Goal: Task Accomplishment & Management: Complete application form

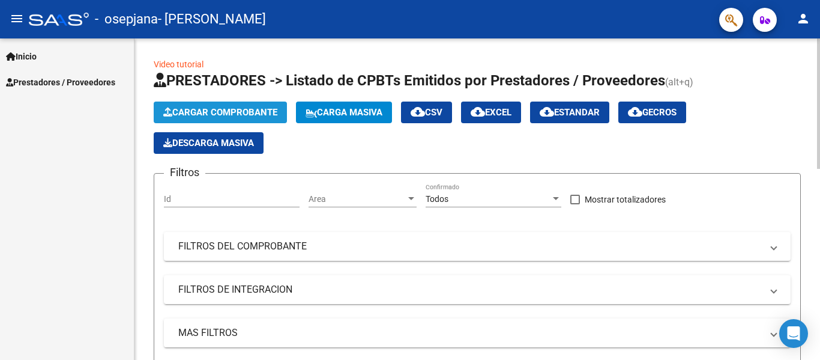
click at [249, 114] on span "Cargar Comprobante" at bounding box center [220, 112] width 114 height 11
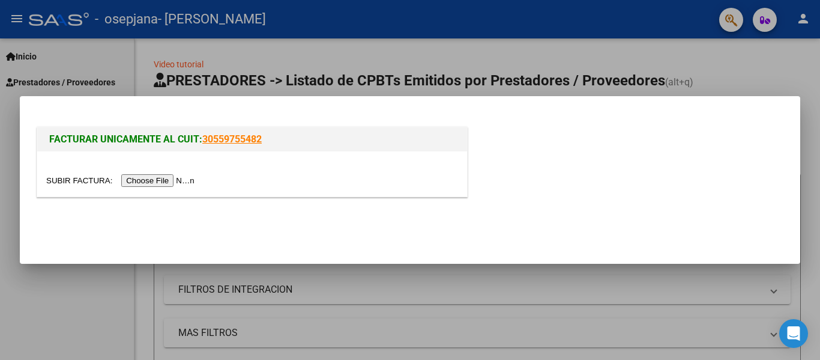
click at [180, 178] on input "file" at bounding box center [122, 180] width 152 height 13
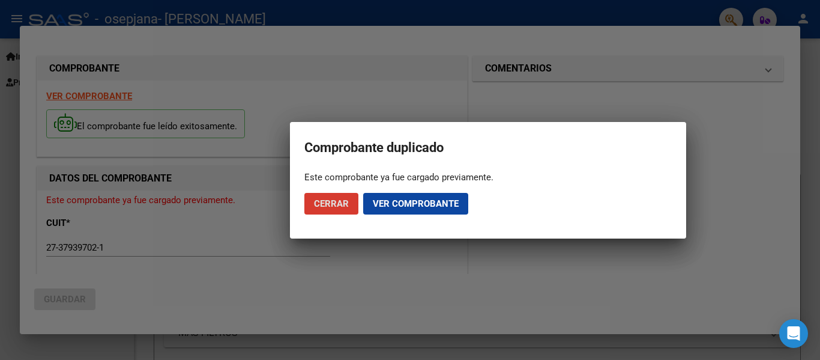
click at [383, 199] on span "Ver comprobante" at bounding box center [416, 203] width 86 height 11
click at [334, 199] on span "Cerrar" at bounding box center [331, 203] width 35 height 11
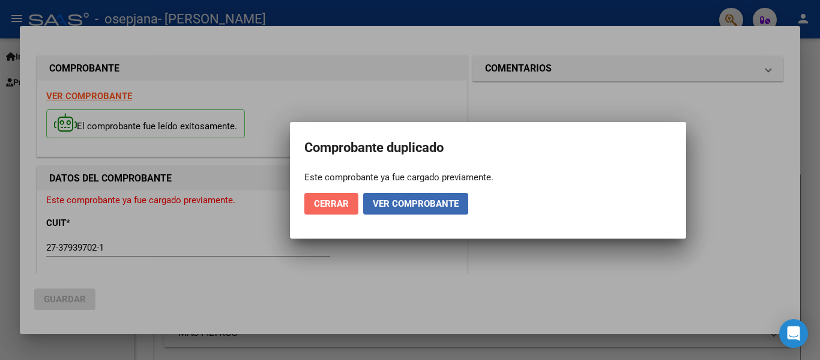
click at [334, 199] on span "Cerrar" at bounding box center [331, 203] width 35 height 11
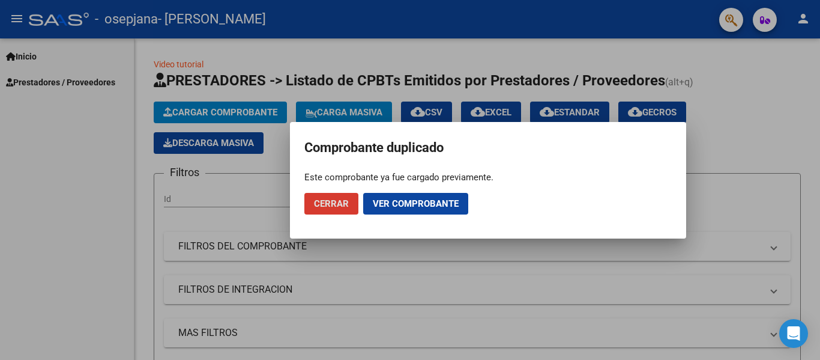
click at [392, 201] on span "Ver comprobante" at bounding box center [416, 203] width 86 height 11
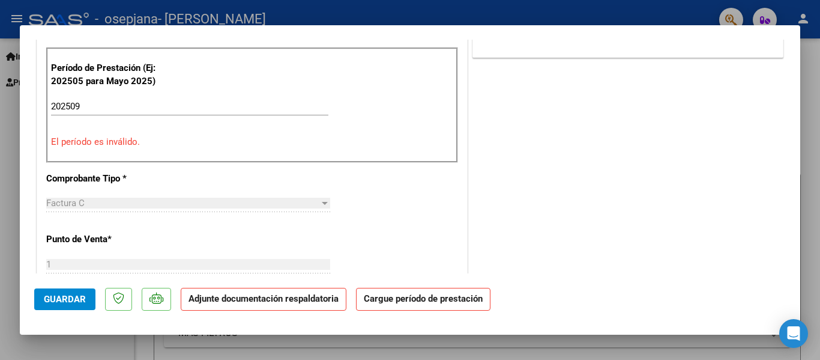
scroll to position [309, 0]
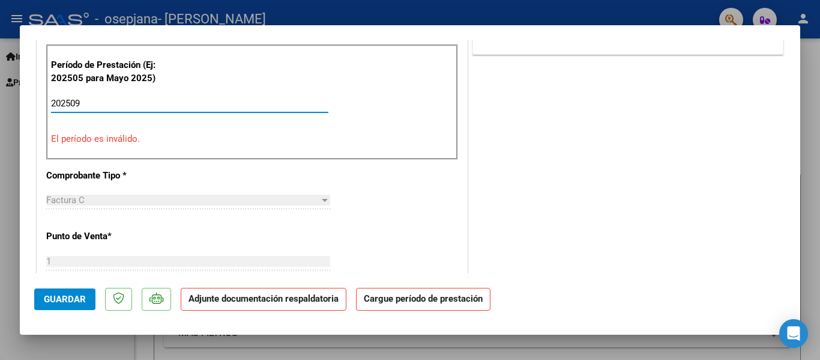
click at [208, 105] on input "202509" at bounding box center [189, 103] width 277 height 11
click at [205, 104] on input "202509" at bounding box center [189, 103] width 277 height 11
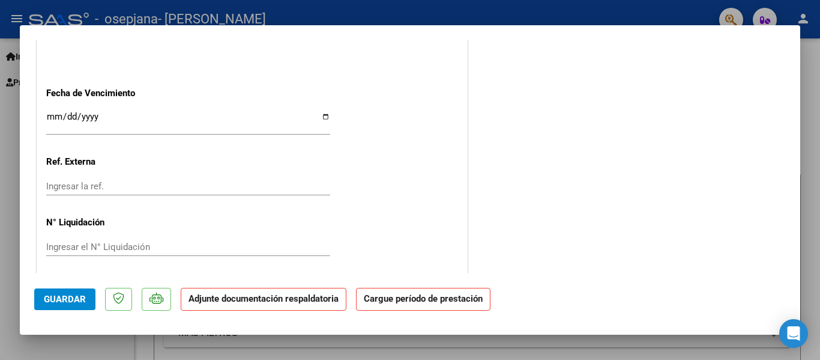
scroll to position [797, 0]
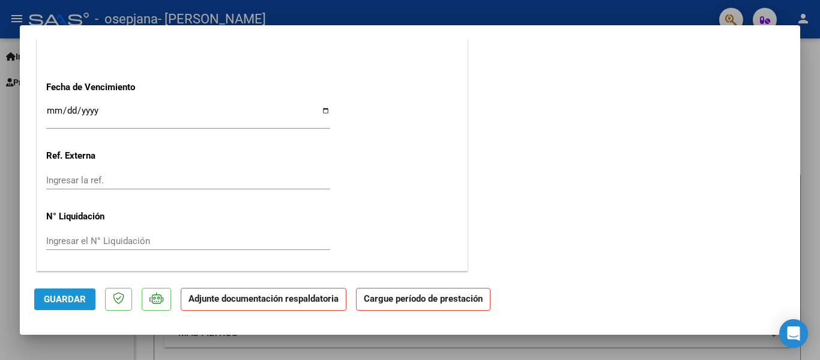
click at [73, 302] on span "Guardar" at bounding box center [65, 299] width 42 height 11
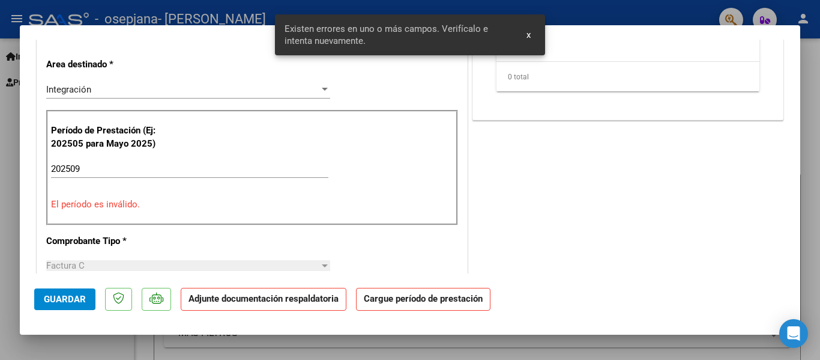
scroll to position [0, 0]
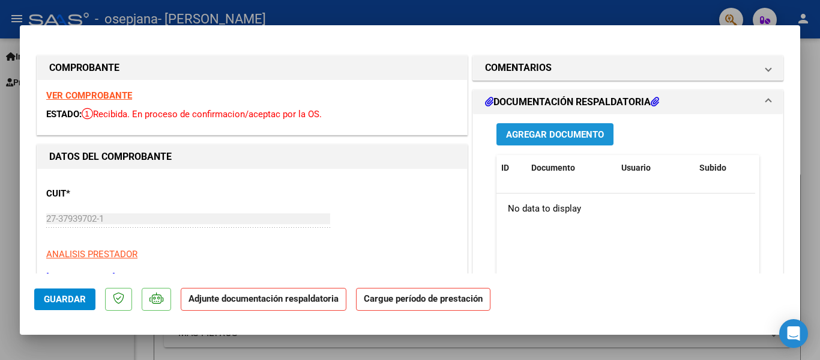
click at [560, 131] on span "Agregar Documento" at bounding box center [555, 134] width 98 height 11
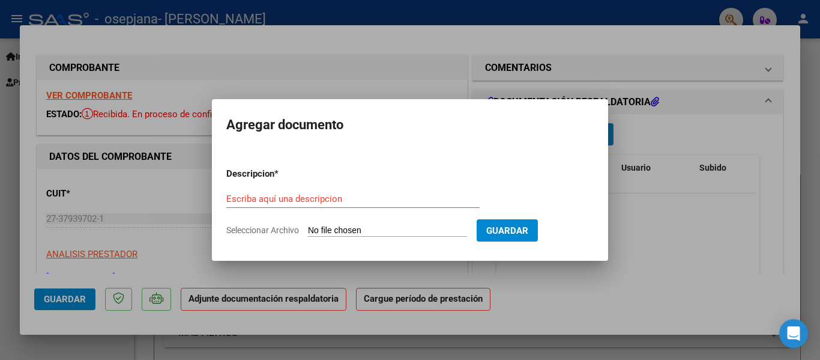
click at [381, 61] on div at bounding box center [410, 180] width 820 height 360
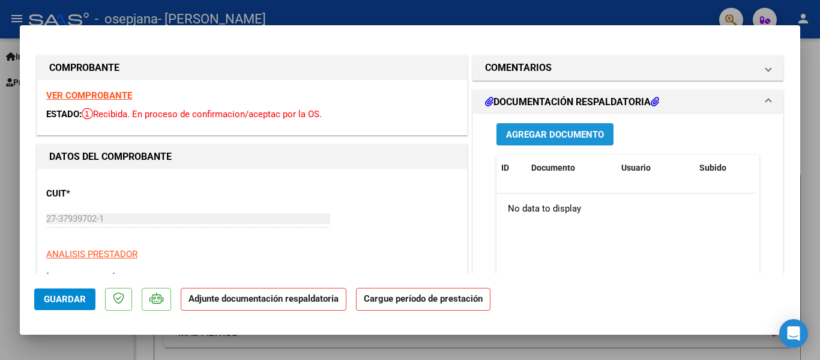
click at [583, 133] on span "Agregar Documento" at bounding box center [555, 134] width 98 height 11
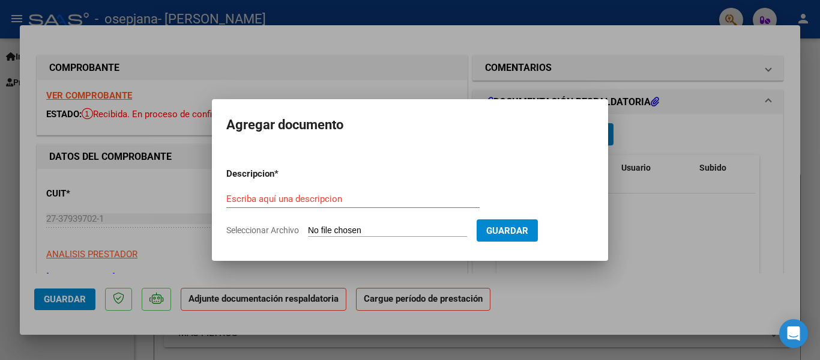
click at [402, 67] on div at bounding box center [410, 180] width 820 height 360
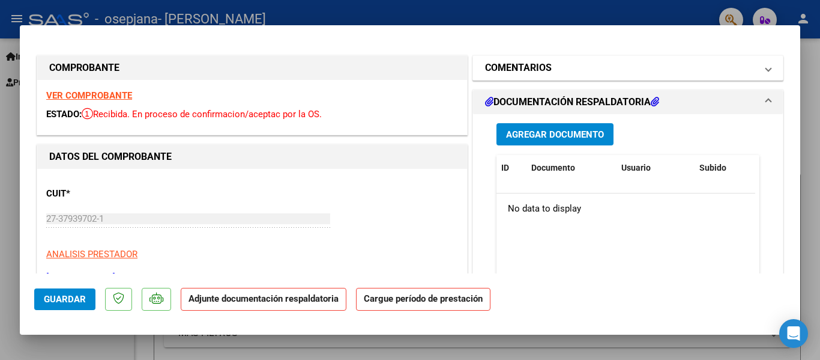
click at [763, 66] on mat-expansion-panel-header "COMENTARIOS" at bounding box center [628, 68] width 310 height 24
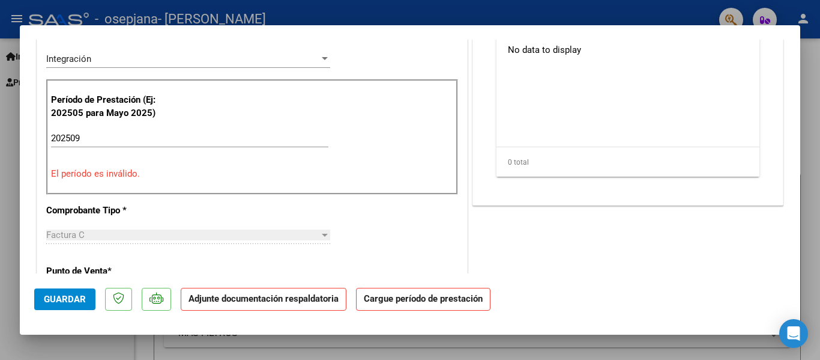
scroll to position [292, 0]
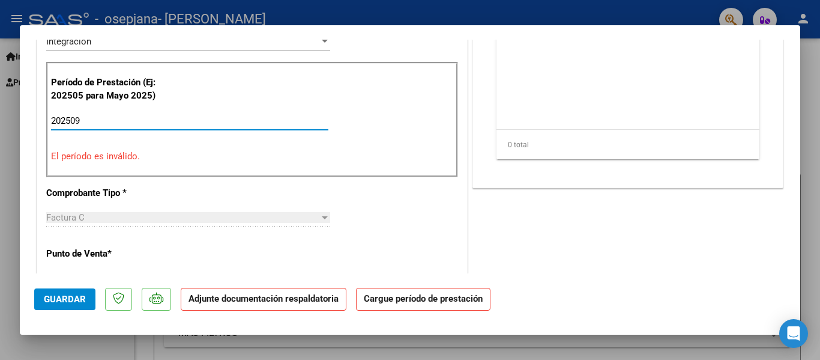
click at [199, 116] on input "202509" at bounding box center [189, 120] width 277 height 11
type input "202509"
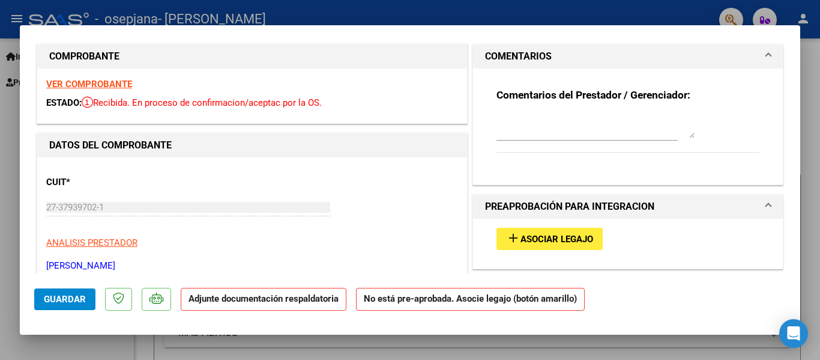
scroll to position [0, 0]
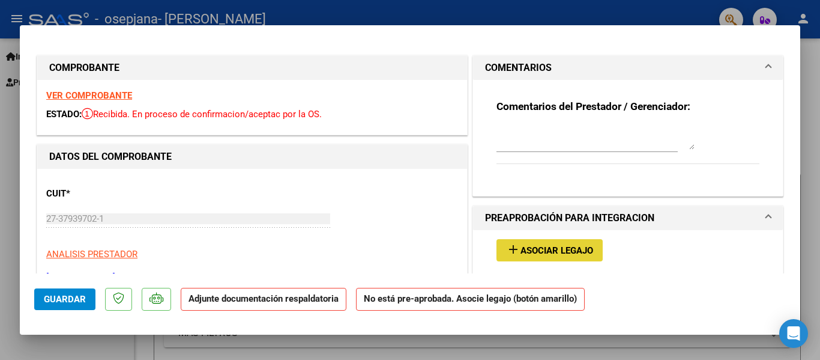
click at [580, 248] on span "Asociar Legajo" at bounding box center [557, 250] width 73 height 11
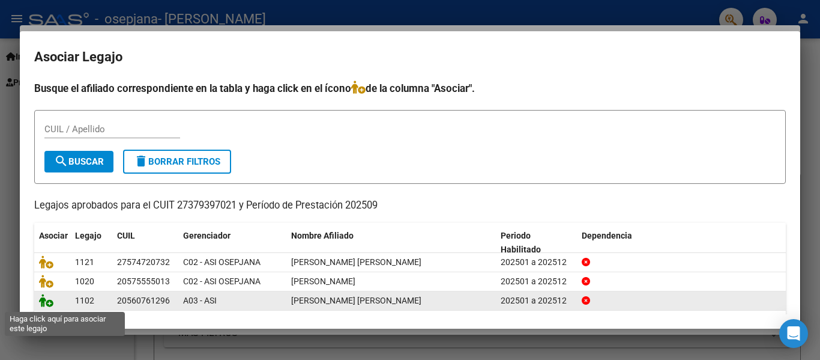
click at [49, 306] on icon at bounding box center [46, 300] width 14 height 13
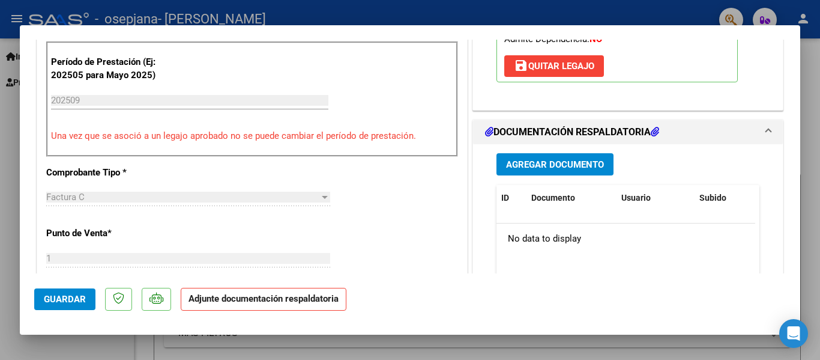
scroll to position [342, 0]
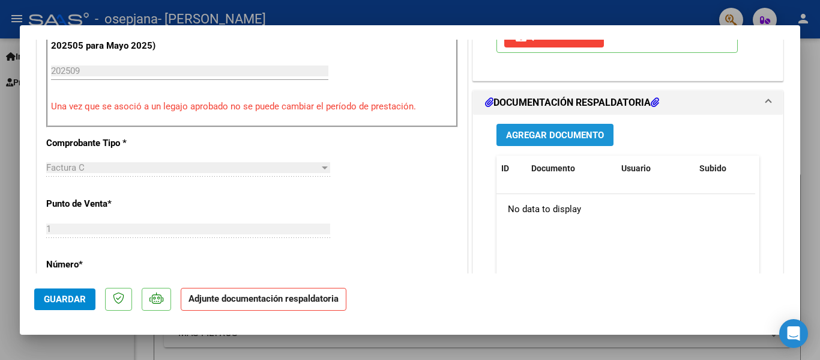
click at [592, 139] on span "Agregar Documento" at bounding box center [555, 135] width 98 height 11
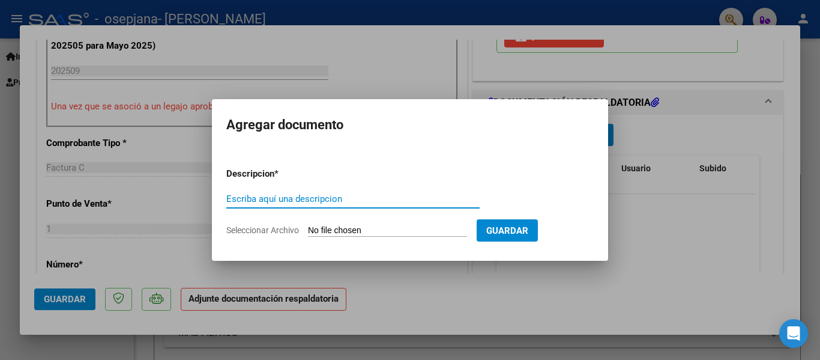
click at [376, 199] on input "Escriba aquí una descripcion" at bounding box center [352, 198] width 253 height 11
type input "Planilla de asistencia [PERSON_NAME], [DATE]"
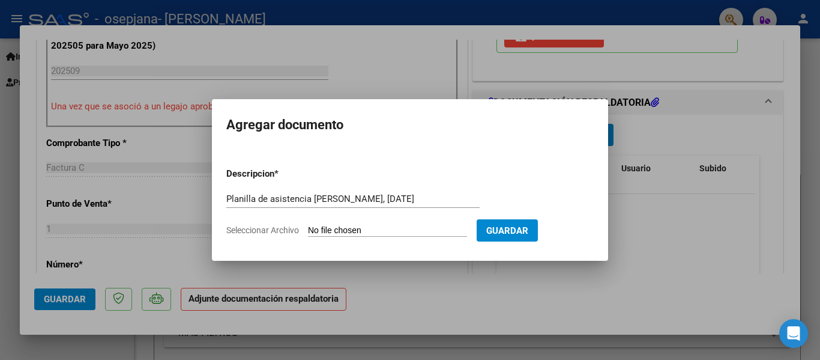
click at [265, 232] on span "Seleccionar Archivo" at bounding box center [262, 230] width 73 height 10
click at [308, 232] on input "Seleccionar Archivo" at bounding box center [387, 230] width 159 height 11
type input "C:\fakepath\Planilla de asistencia Psicologia [PERSON_NAME], [DATE].pdf"
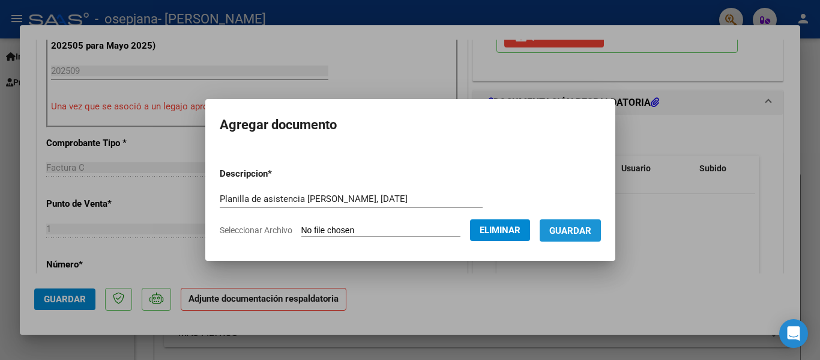
click at [573, 232] on span "Guardar" at bounding box center [571, 230] width 42 height 11
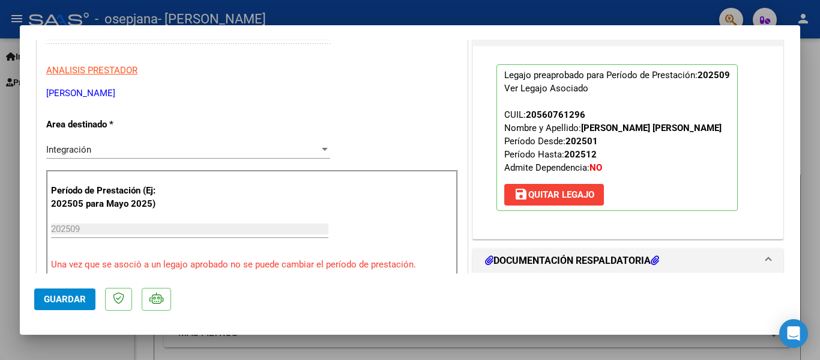
scroll to position [181, 0]
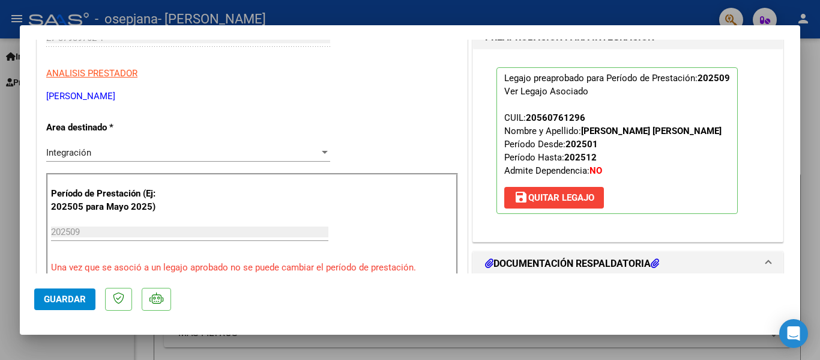
click at [76, 303] on span "Guardar" at bounding box center [65, 299] width 42 height 11
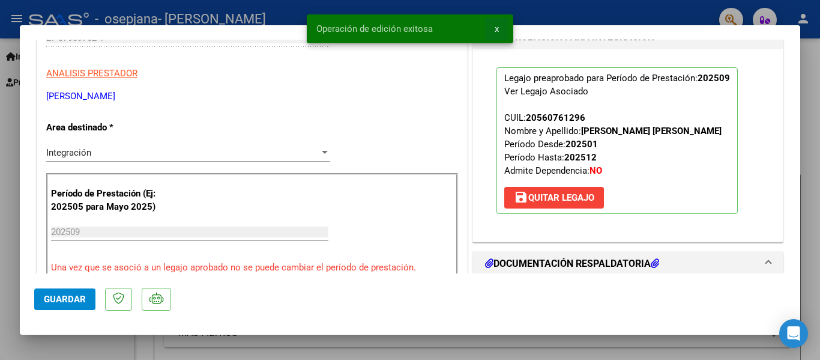
click at [495, 28] on span "x" at bounding box center [497, 28] width 4 height 11
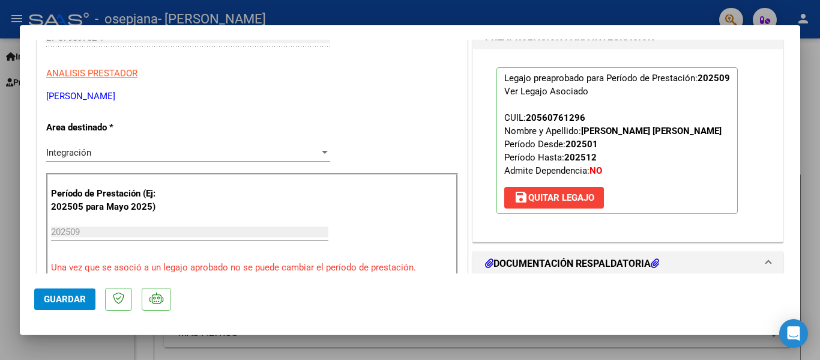
click at [495, 28] on mat-dialog-container "COMPROBANTE VER COMPROBANTE ESTADO: Recibida. En proceso de confirmacion/acepta…" at bounding box center [410, 180] width 781 height 310
click at [505, 11] on div at bounding box center [410, 180] width 820 height 360
type input "$ 0,00"
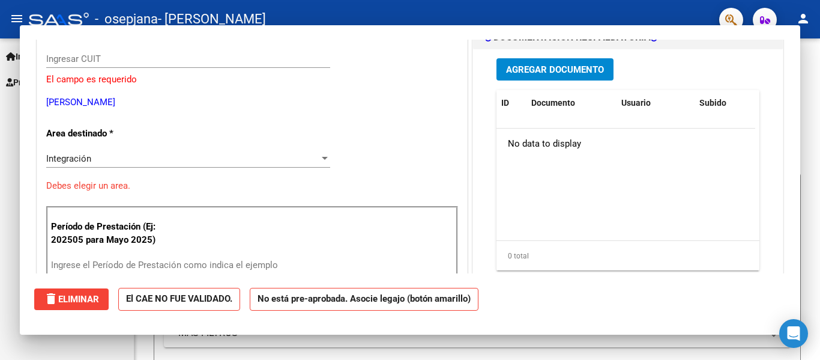
scroll to position [202, 0]
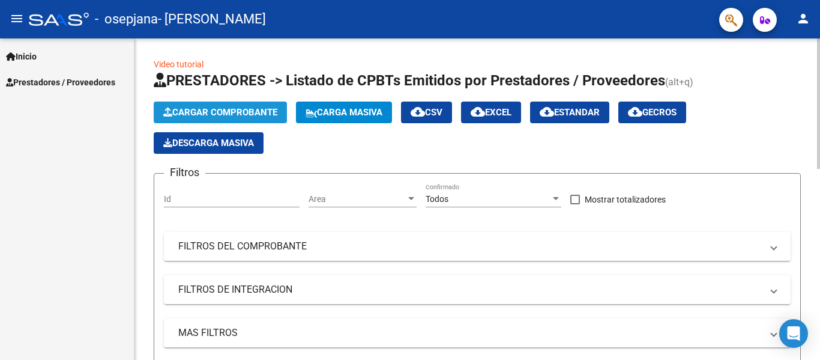
click at [255, 106] on button "Cargar Comprobante" at bounding box center [220, 113] width 133 height 22
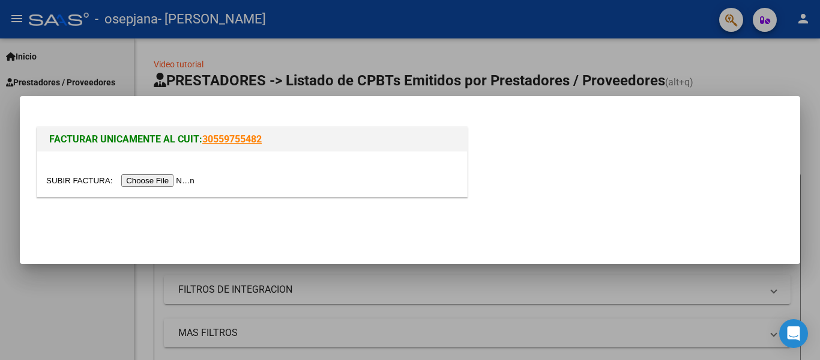
click at [178, 182] on input "file" at bounding box center [122, 180] width 152 height 13
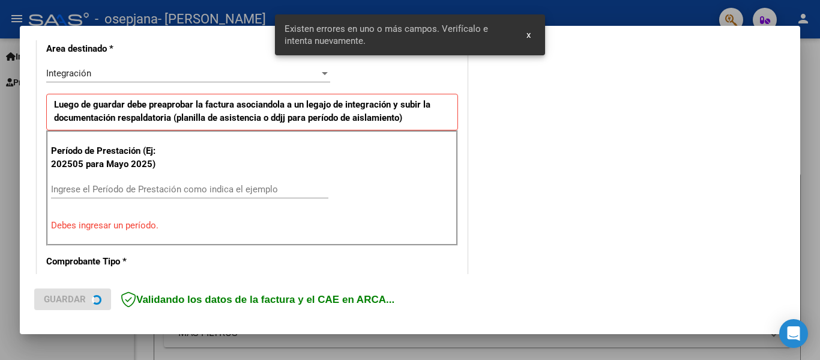
scroll to position [302, 0]
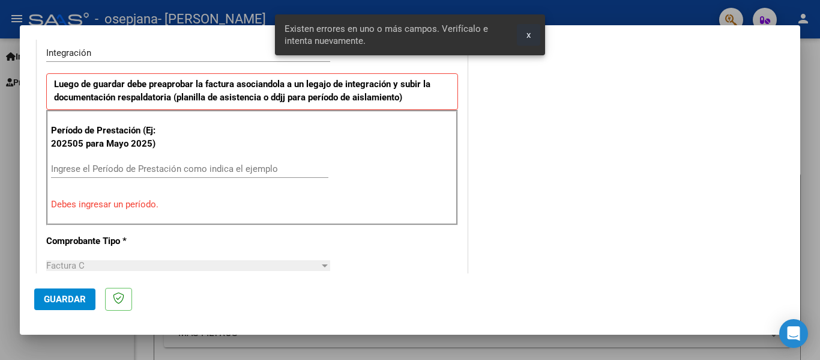
click at [527, 38] on span "x" at bounding box center [529, 34] width 4 height 11
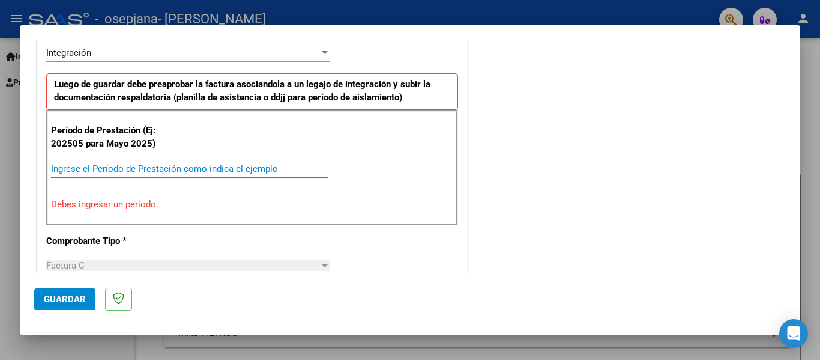
click at [251, 168] on input "Ingrese el Período de Prestación como indica el ejemplo" at bounding box center [189, 168] width 277 height 11
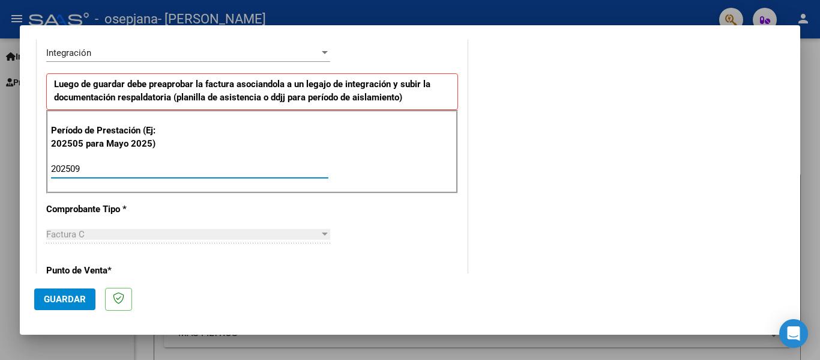
type input "202509"
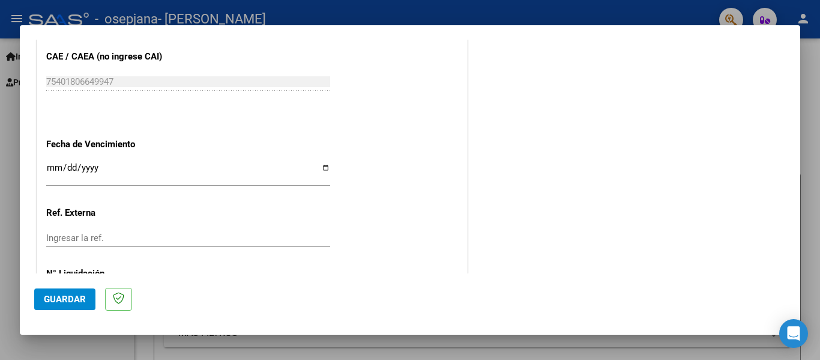
scroll to position [823, 0]
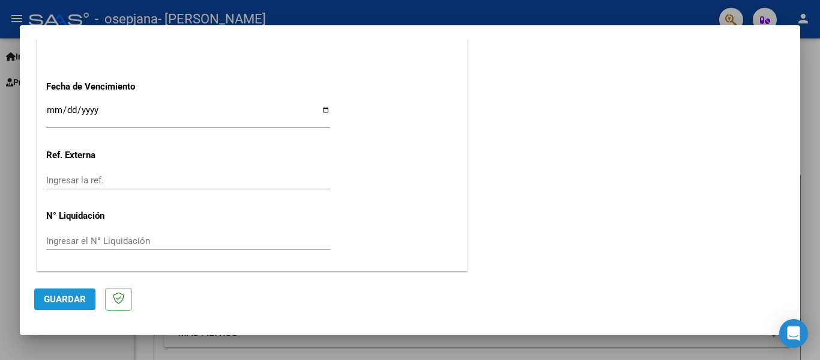
click at [74, 297] on span "Guardar" at bounding box center [65, 299] width 42 height 11
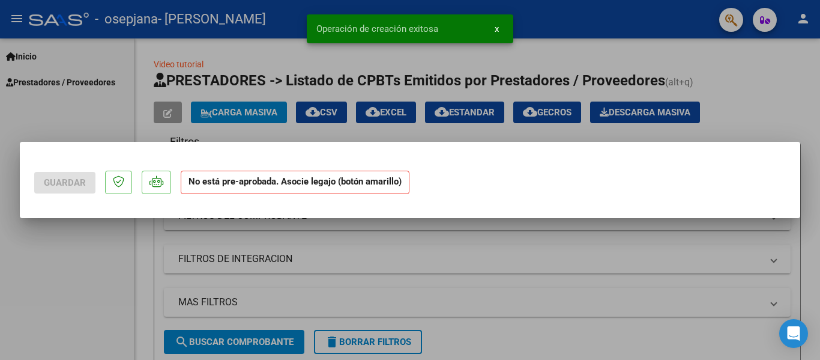
scroll to position [0, 0]
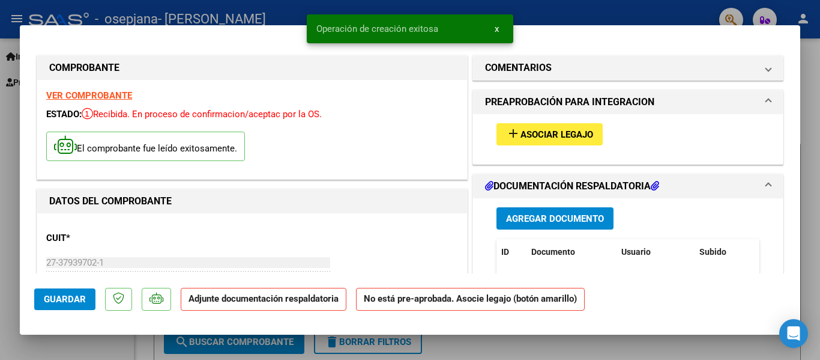
click at [531, 133] on span "Asociar Legajo" at bounding box center [557, 134] width 73 height 11
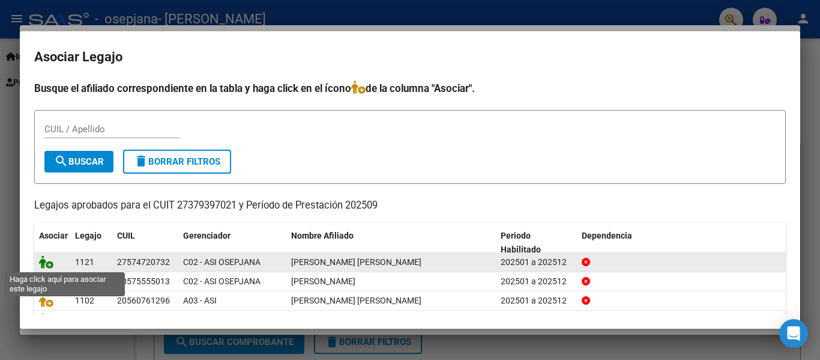
click at [49, 264] on icon at bounding box center [46, 261] width 14 height 13
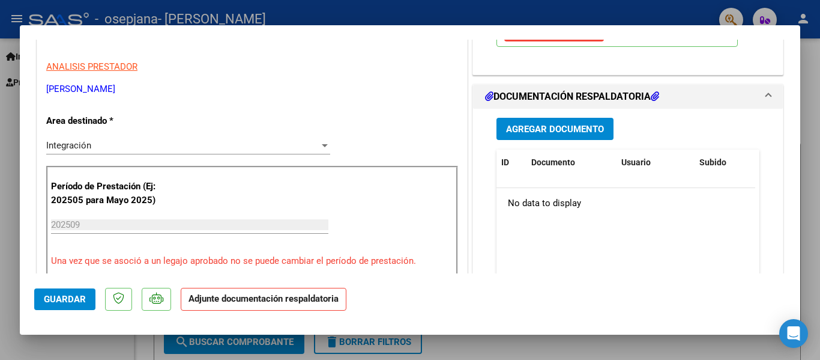
scroll to position [238, 0]
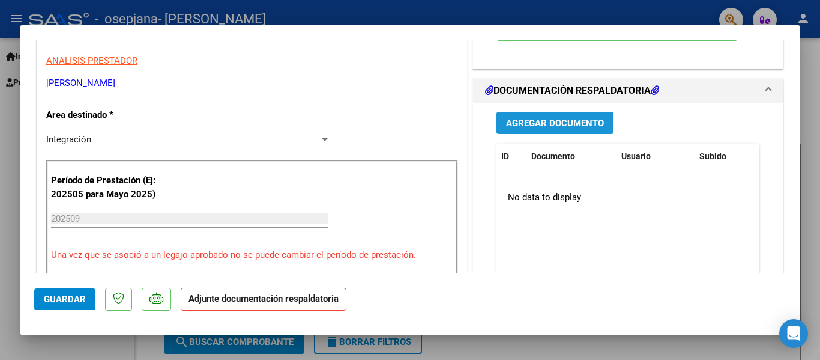
click at [587, 127] on span "Agregar Documento" at bounding box center [555, 123] width 98 height 11
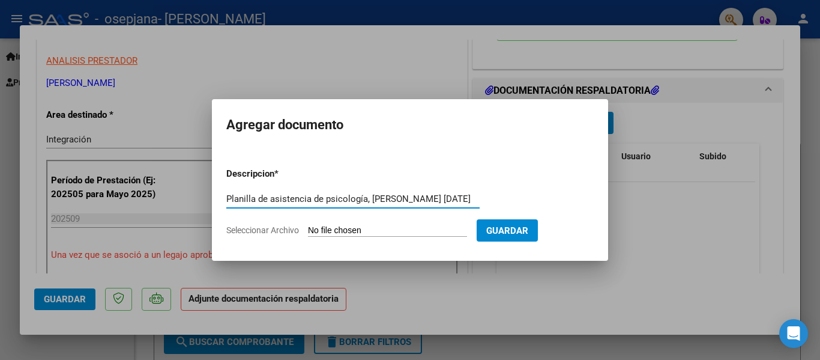
type input "Planilla de asistencia de psicología, [PERSON_NAME] [DATE]"
click at [276, 225] on span "Seleccionar Archivo" at bounding box center [262, 230] width 73 height 10
click at [308, 225] on input "Seleccionar Archivo" at bounding box center [387, 230] width 159 height 11
type input "C:\fakepath\Planilla de asistencia Psicología [PERSON_NAME][GEOGRAPHIC_DATA], […"
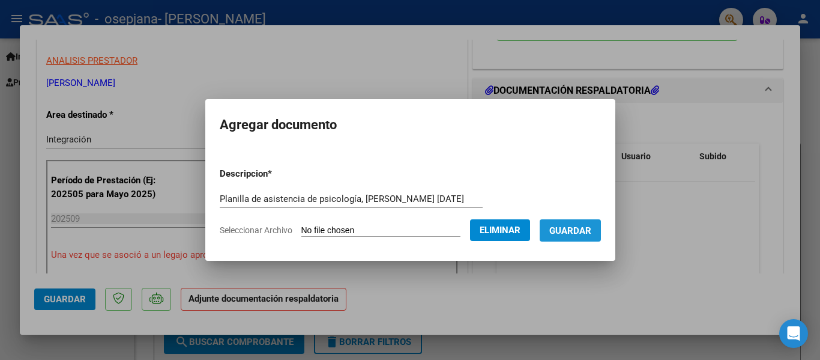
click at [576, 233] on span "Guardar" at bounding box center [571, 230] width 42 height 11
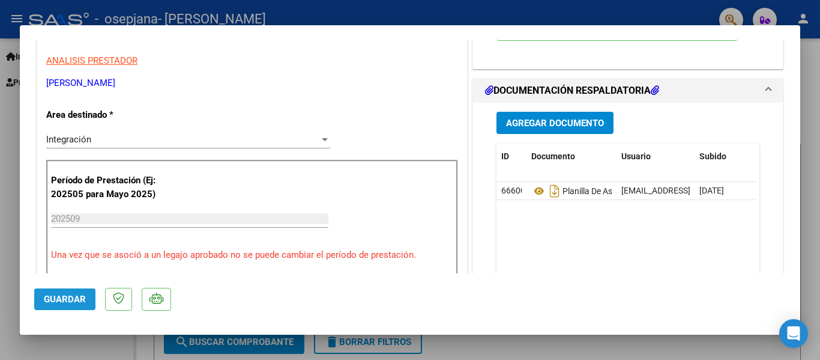
click at [59, 304] on span "Guardar" at bounding box center [65, 299] width 42 height 11
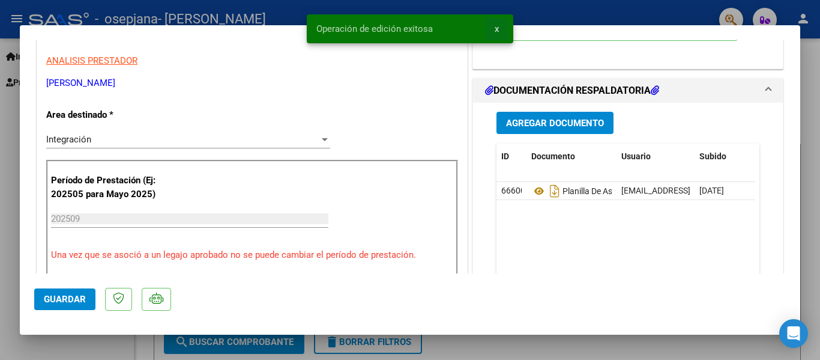
click at [496, 28] on span "x" at bounding box center [497, 28] width 4 height 11
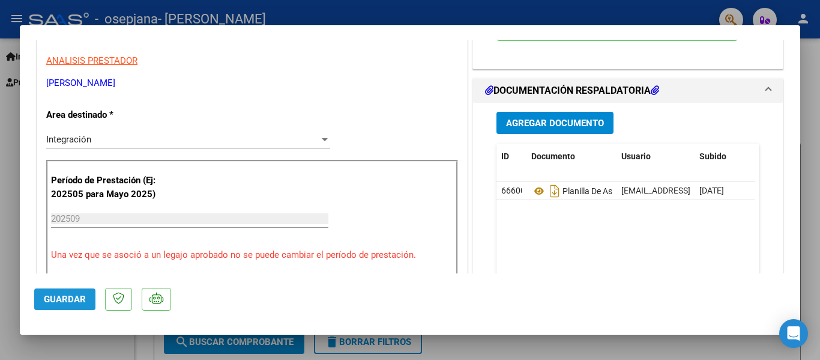
click at [82, 297] on span "Guardar" at bounding box center [65, 299] width 42 height 11
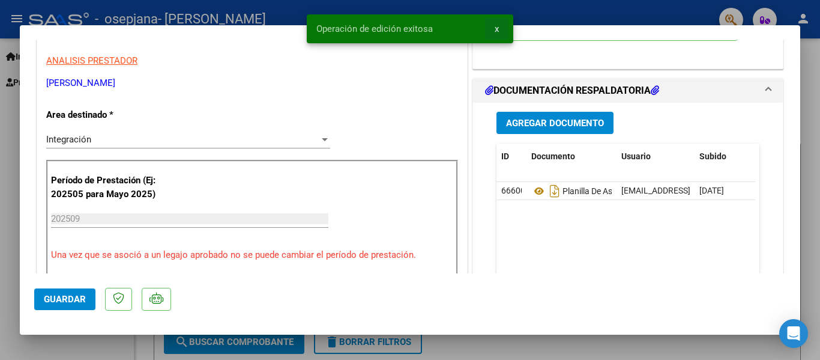
click at [499, 25] on button "x" at bounding box center [496, 29] width 23 height 22
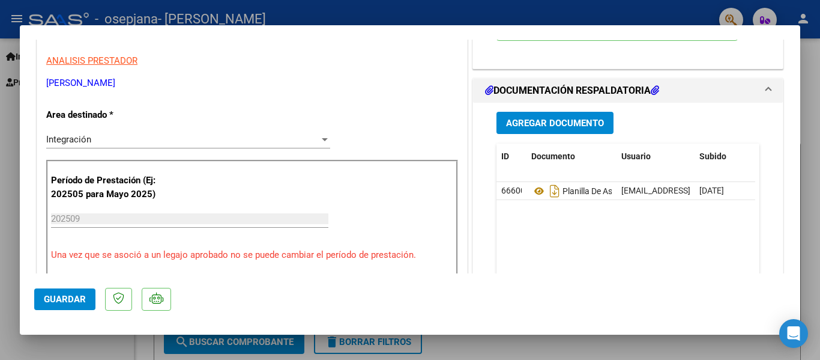
click at [522, 5] on div at bounding box center [410, 180] width 820 height 360
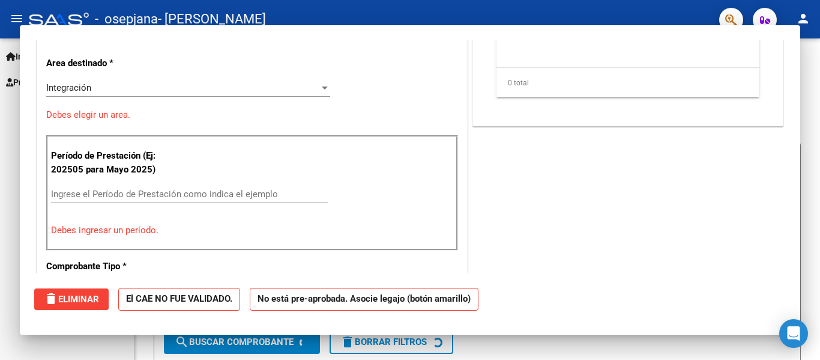
scroll to position [0, 0]
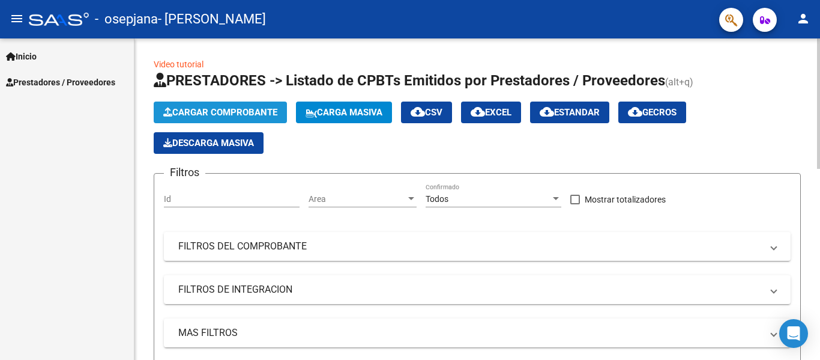
click at [223, 112] on span "Cargar Comprobante" at bounding box center [220, 112] width 114 height 11
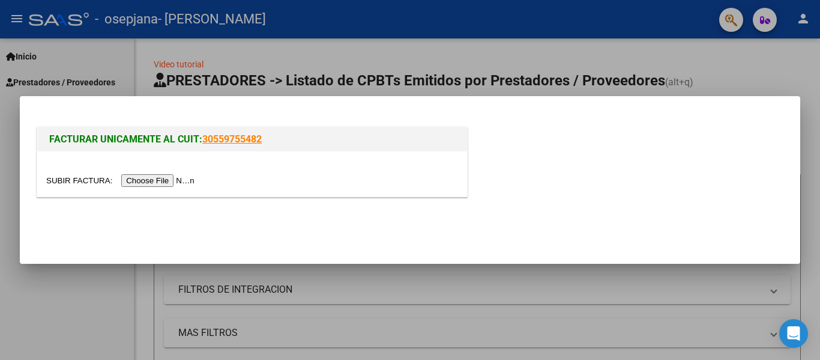
click at [172, 180] on input "file" at bounding box center [122, 180] width 152 height 13
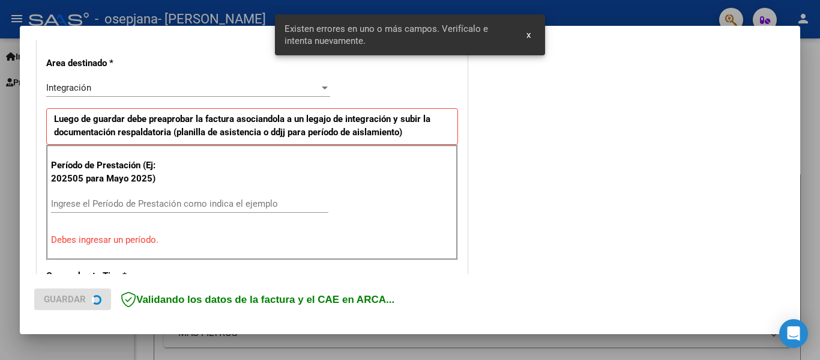
scroll to position [279, 0]
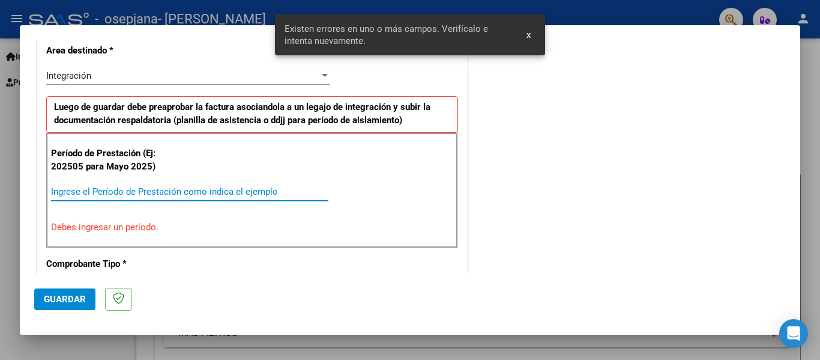
click at [171, 193] on input "Ingrese el Período de Prestación como indica el ejemplo" at bounding box center [189, 191] width 277 height 11
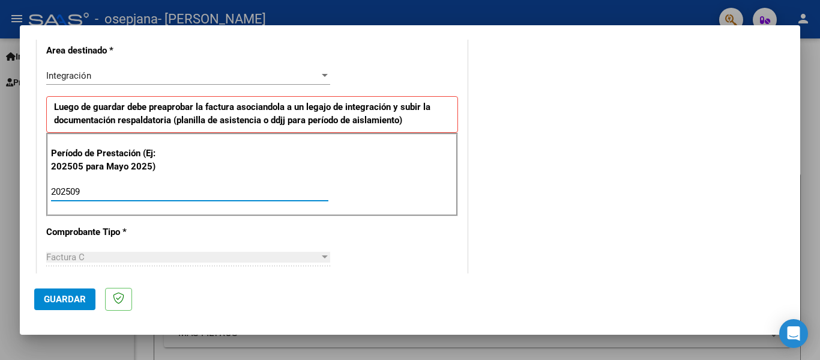
type input "202509"
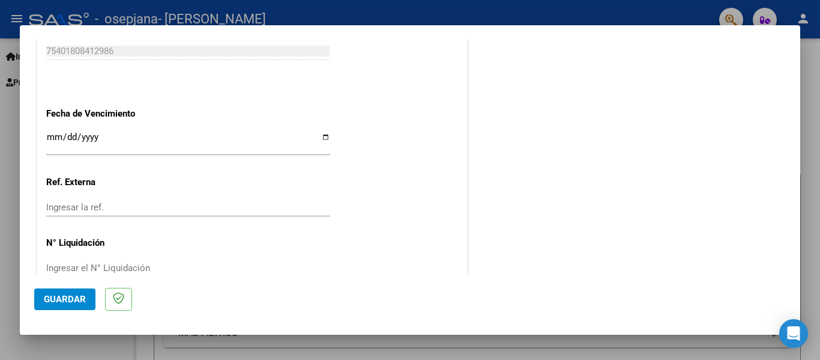
scroll to position [823, 0]
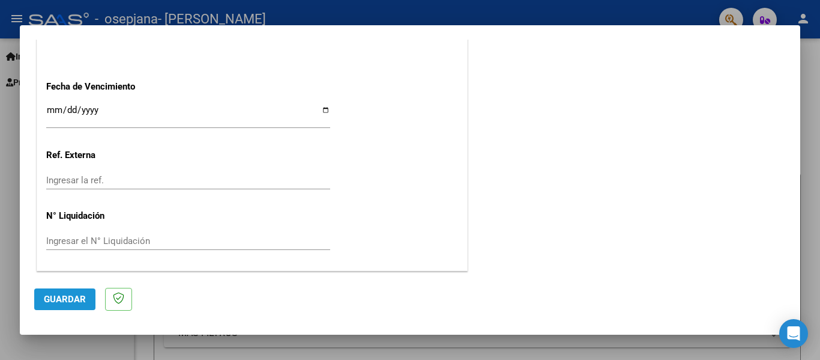
click at [54, 299] on span "Guardar" at bounding box center [65, 299] width 42 height 11
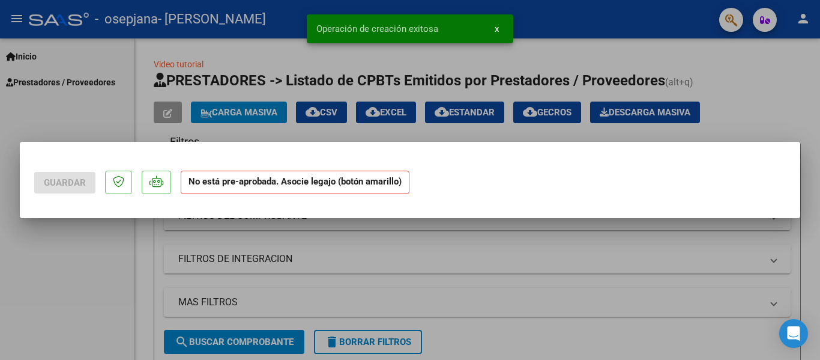
scroll to position [0, 0]
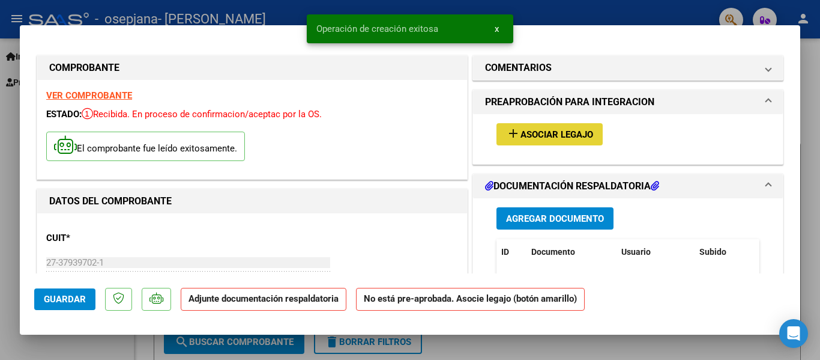
click at [536, 137] on span "Asociar Legajo" at bounding box center [557, 134] width 73 height 11
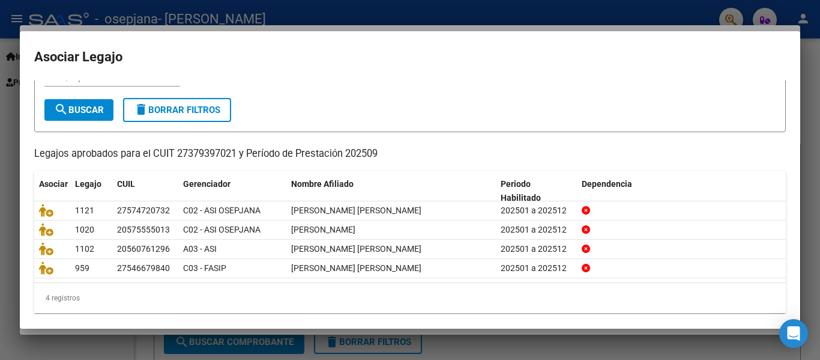
scroll to position [61, 0]
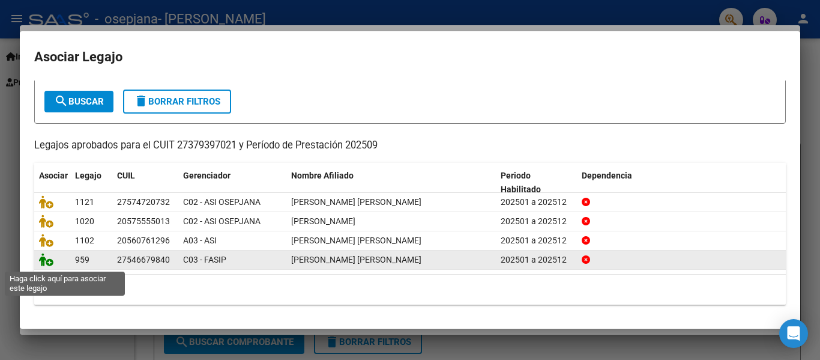
click at [49, 263] on icon at bounding box center [46, 259] width 14 height 13
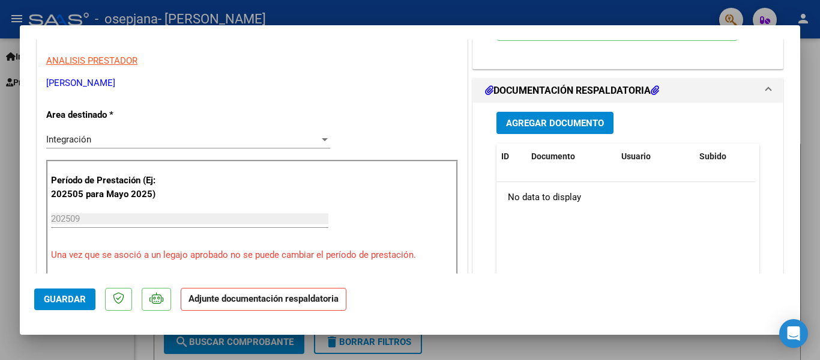
scroll to position [265, 0]
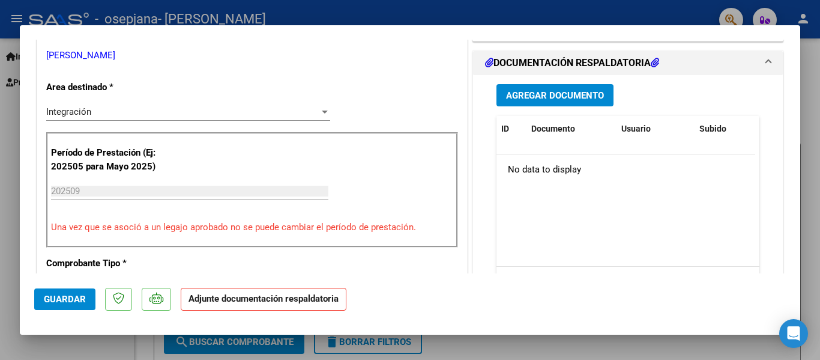
click at [576, 88] on button "Agregar Documento" at bounding box center [555, 95] width 117 height 22
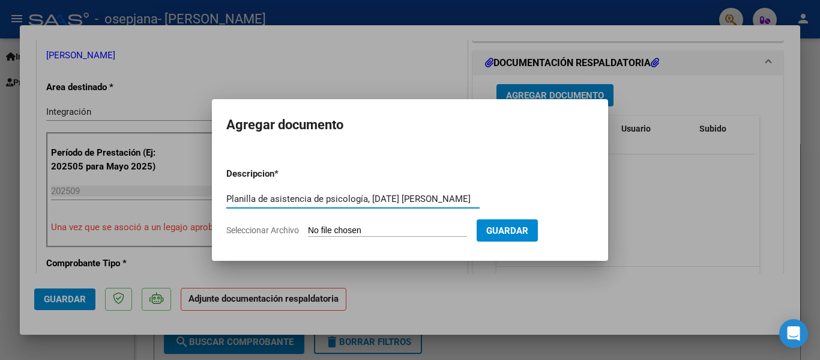
type input "Planilla de asistencia de psicología, [DATE] [PERSON_NAME]"
click at [291, 232] on span "Seleccionar Archivo" at bounding box center [262, 230] width 73 height 10
click at [308, 232] on input "Seleccionar Archivo" at bounding box center [387, 230] width 159 height 11
type input "C:\fakepath\Prestación de psicología [PERSON_NAME], [DATE].pdf"
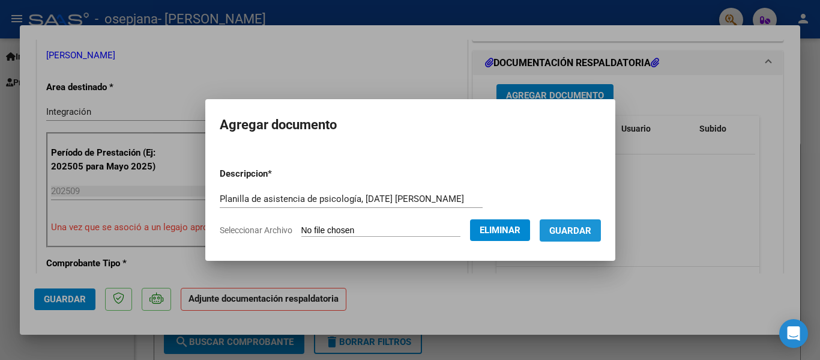
click at [601, 225] on button "Guardar" at bounding box center [570, 230] width 61 height 22
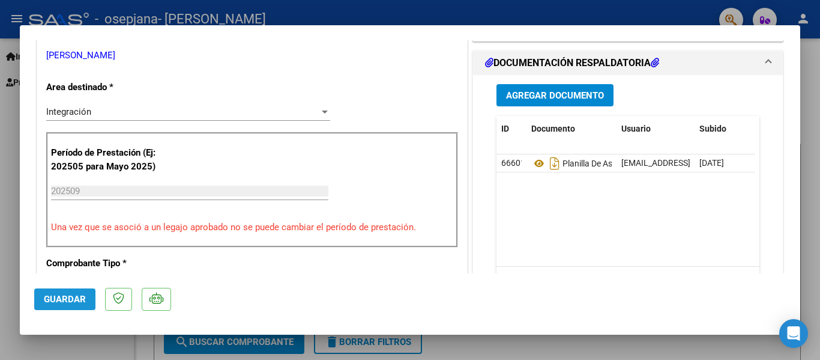
click at [69, 307] on button "Guardar" at bounding box center [64, 299] width 61 height 22
click at [607, 2] on div at bounding box center [410, 180] width 820 height 360
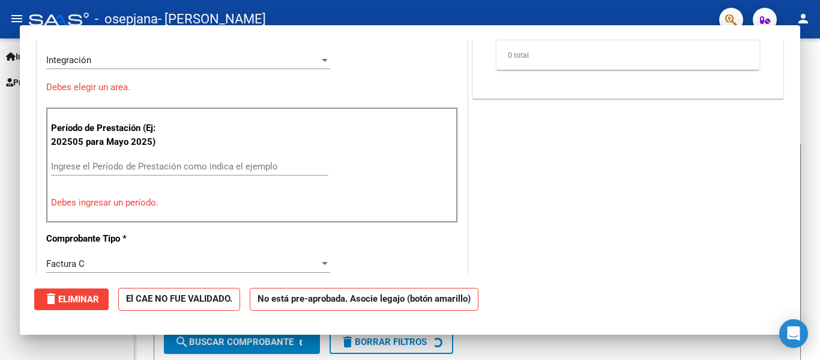
scroll to position [0, 0]
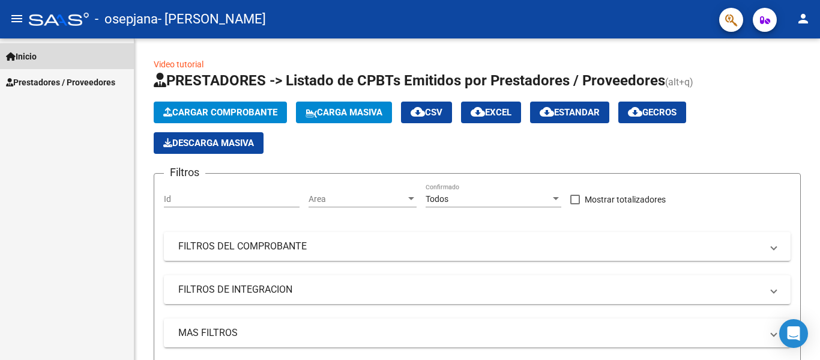
click at [46, 49] on link "Inicio" at bounding box center [67, 56] width 134 height 26
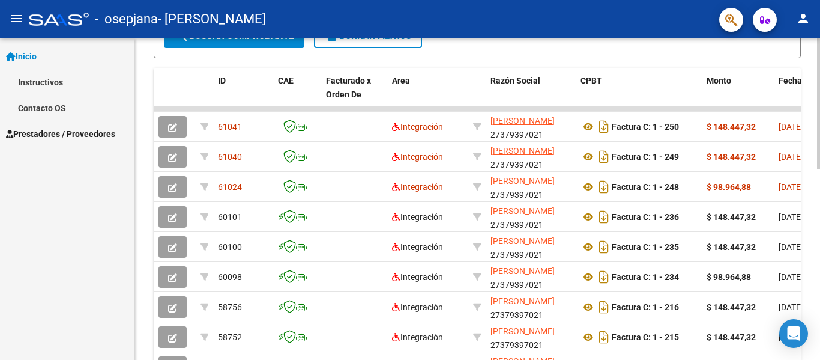
scroll to position [342, 0]
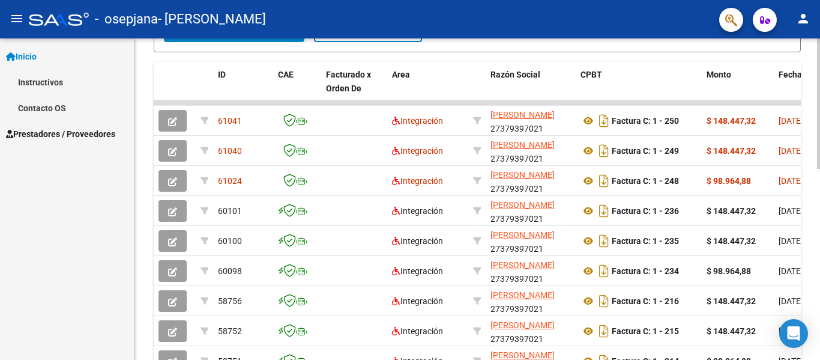
click at [820, 284] on div at bounding box center [818, 245] width 3 height 130
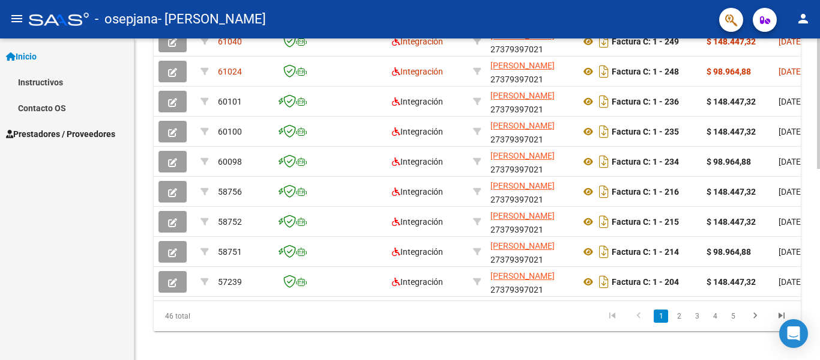
scroll to position [471, 0]
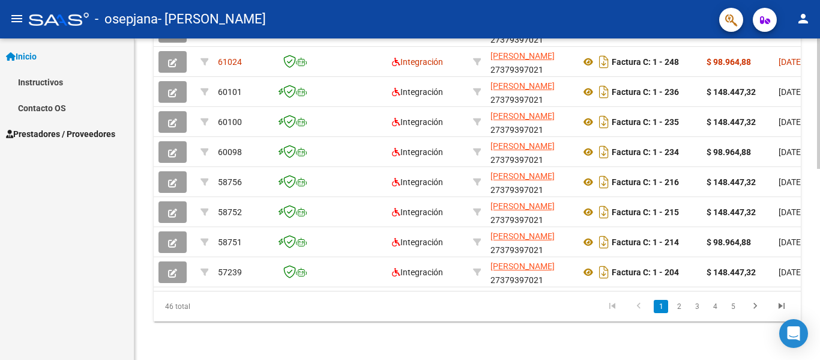
click at [820, 255] on div at bounding box center [818, 294] width 3 height 130
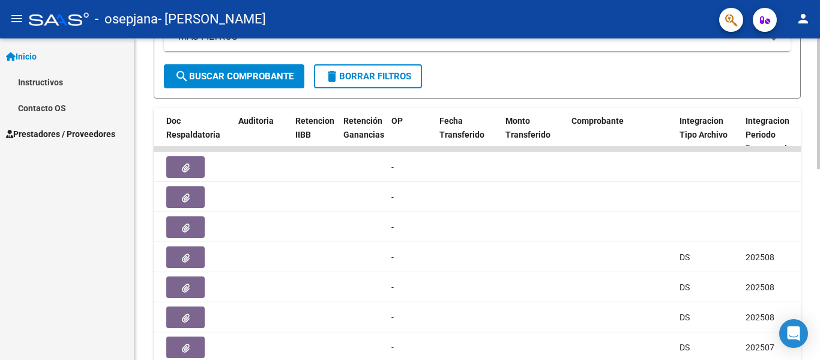
scroll to position [298, 0]
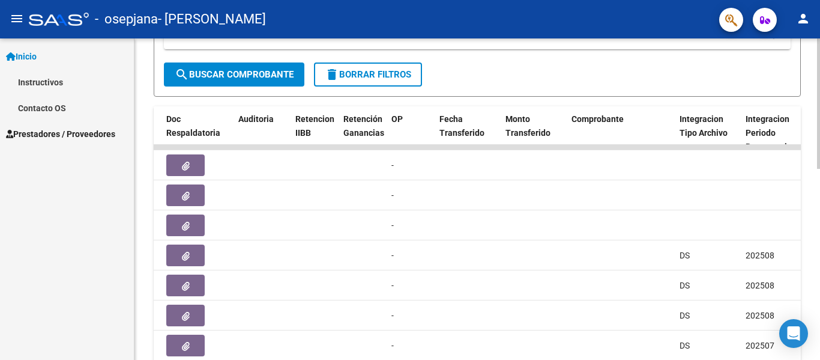
click at [814, 213] on div "Video tutorial PRESTADORES -> Listado de CPBTs Emitidos por Prestadores / Prove…" at bounding box center [479, 132] width 689 height 783
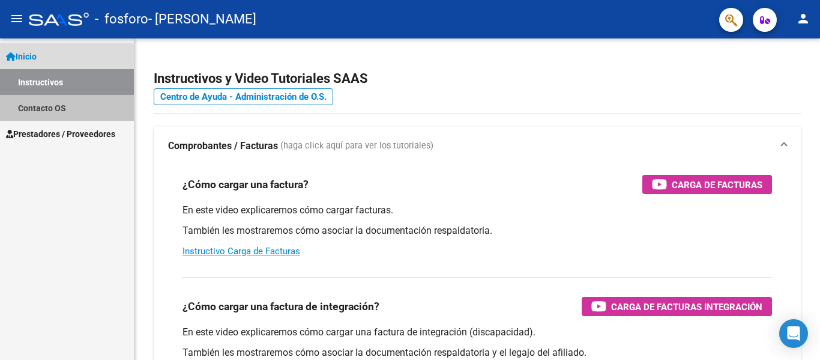
click at [71, 104] on link "Contacto OS" at bounding box center [67, 108] width 134 height 26
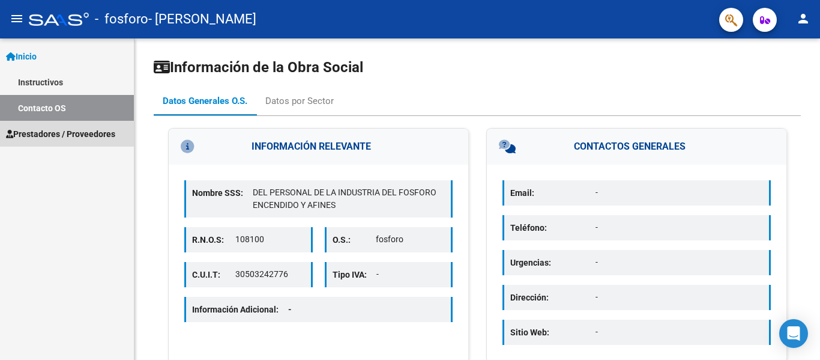
click at [74, 138] on span "Prestadores / Proveedores" at bounding box center [60, 133] width 109 height 13
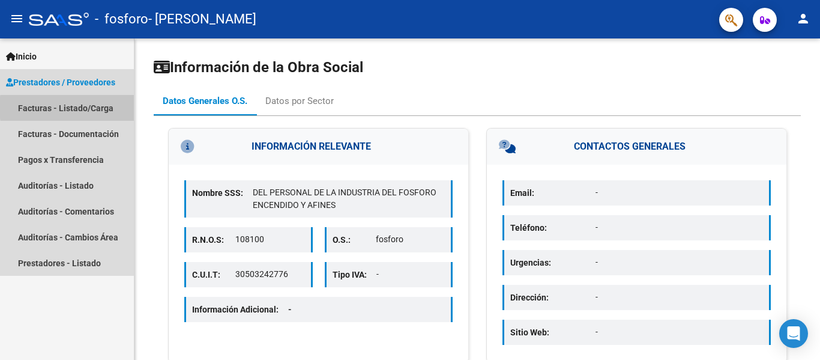
click at [102, 108] on link "Facturas - Listado/Carga" at bounding box center [67, 108] width 134 height 26
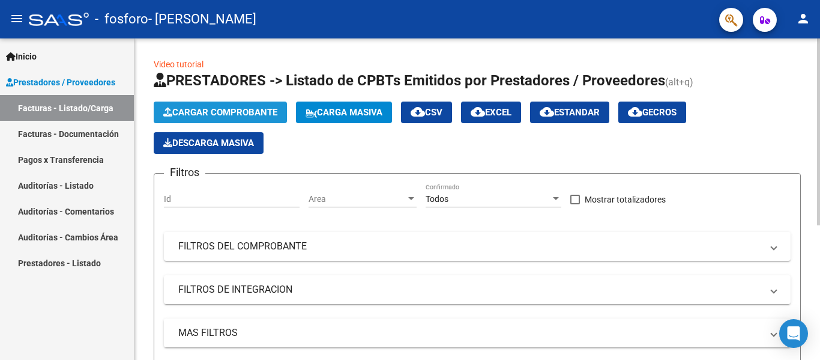
click at [202, 115] on span "Cargar Comprobante" at bounding box center [220, 112] width 114 height 11
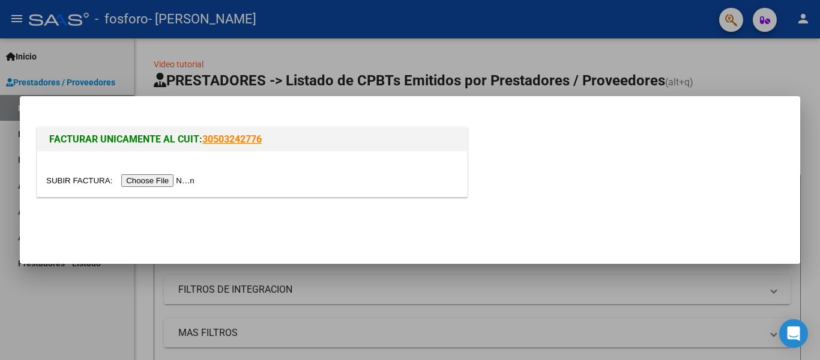
click at [187, 178] on input "file" at bounding box center [122, 180] width 152 height 13
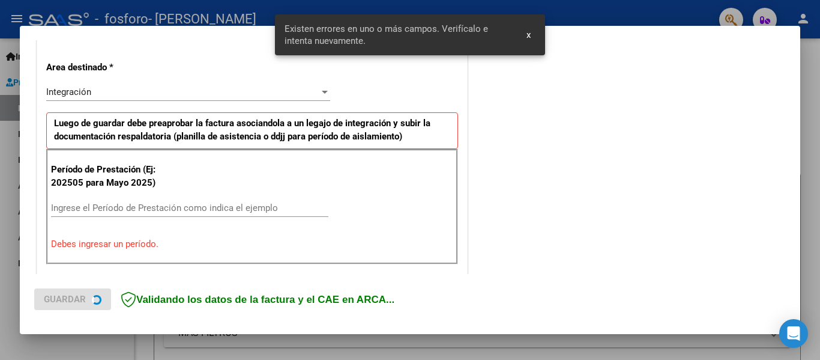
scroll to position [279, 0]
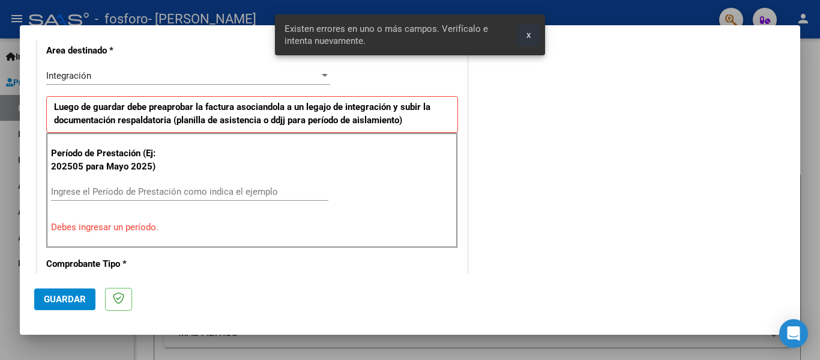
click at [531, 29] on span "x" at bounding box center [529, 34] width 4 height 11
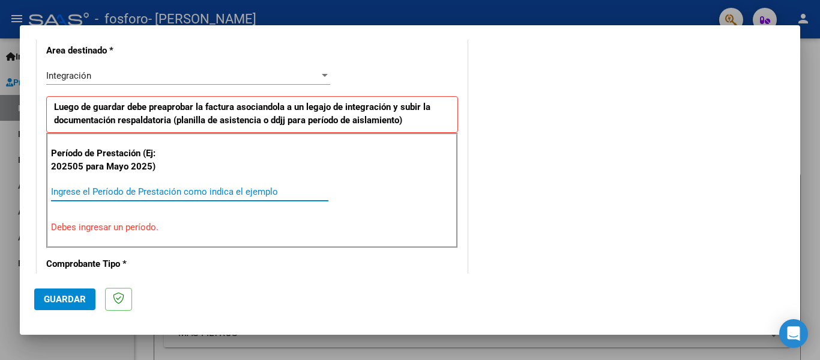
click at [172, 190] on input "Ingrese el Período de Prestación como indica el ejemplo" at bounding box center [189, 191] width 277 height 11
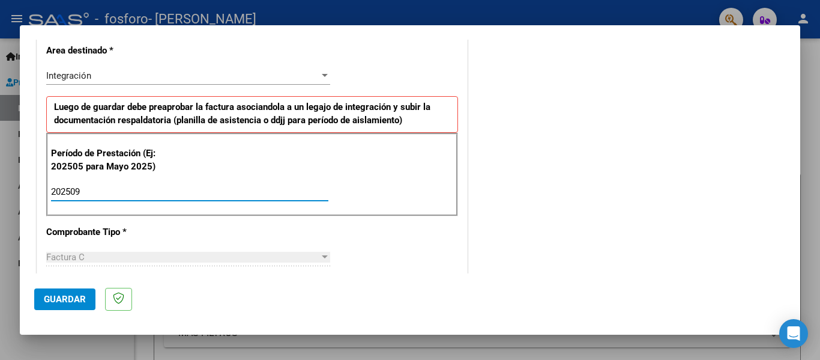
type input "202509"
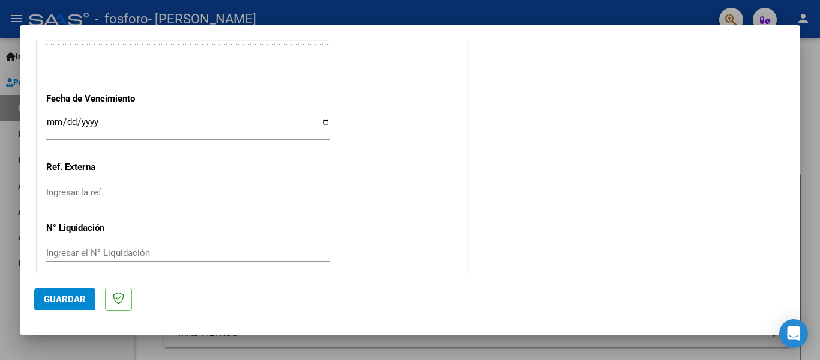
scroll to position [823, 0]
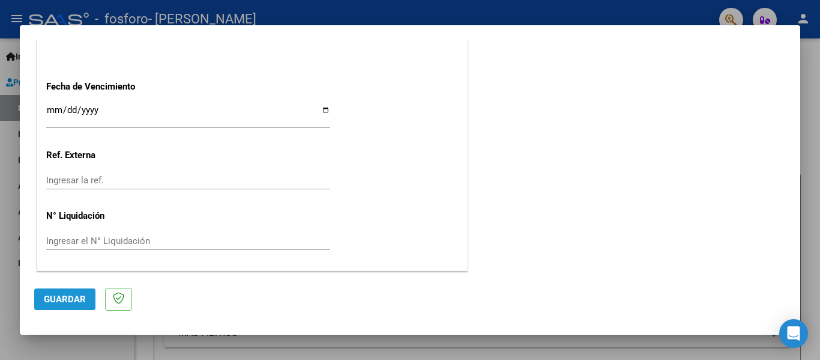
click at [67, 303] on span "Guardar" at bounding box center [65, 299] width 42 height 11
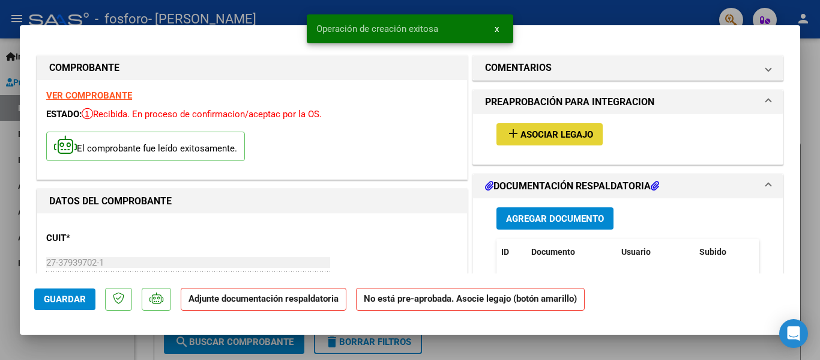
click at [547, 126] on button "add Asociar Legajo" at bounding box center [550, 134] width 106 height 22
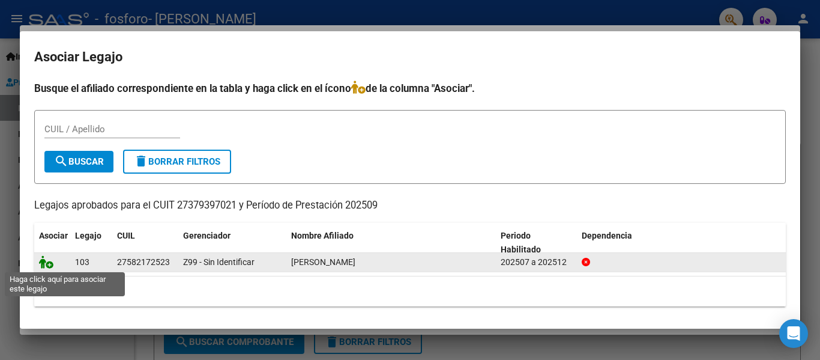
click at [50, 264] on icon at bounding box center [46, 261] width 14 height 13
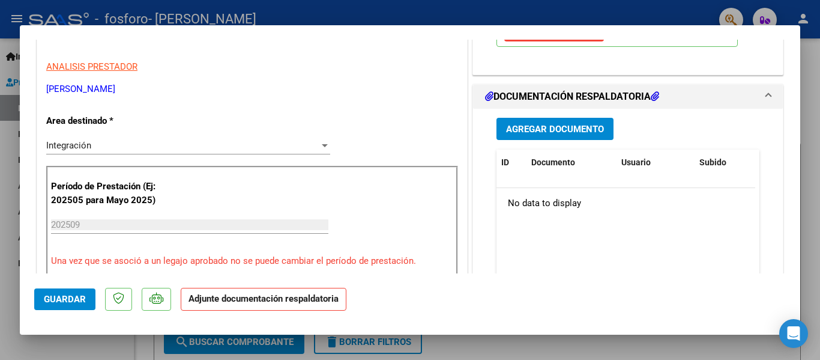
scroll to position [262, 0]
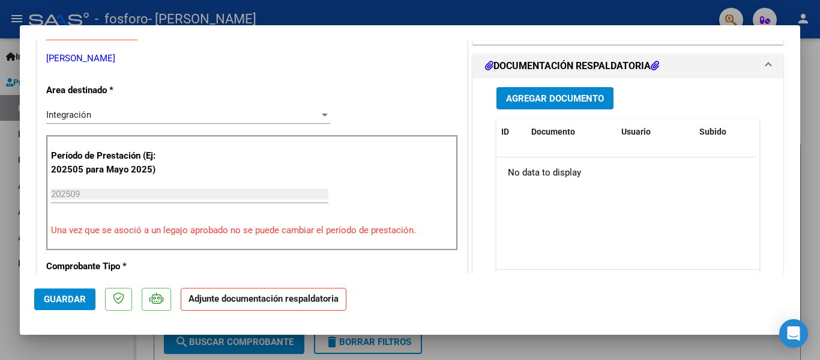
click at [560, 102] on span "Agregar Documento" at bounding box center [555, 98] width 98 height 11
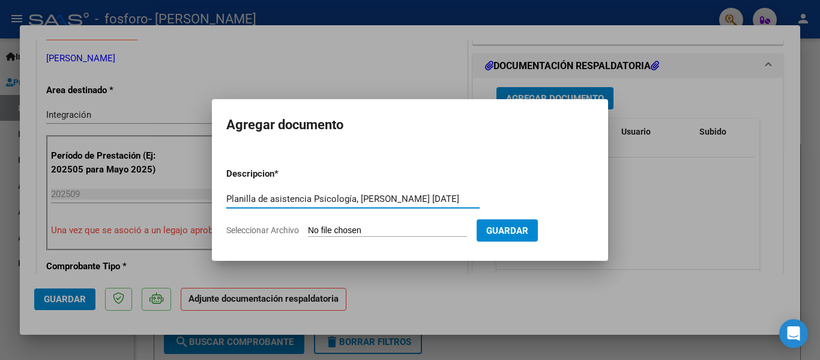
type input "Planilla de asistencia Psicología, Galvan septiembre 2025"
click at [282, 231] on span "Seleccionar Archivo" at bounding box center [262, 230] width 73 height 10
click at [308, 231] on input "Seleccionar Archivo" at bounding box center [387, 230] width 159 height 11
type input "C:\fakepath\Planilla de Asistencia Psicología Septiembre 2025, Galvan.pdf"
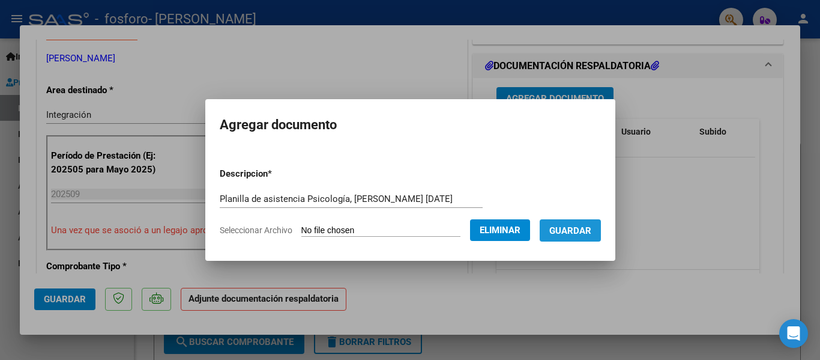
click at [584, 226] on span "Guardar" at bounding box center [571, 230] width 42 height 11
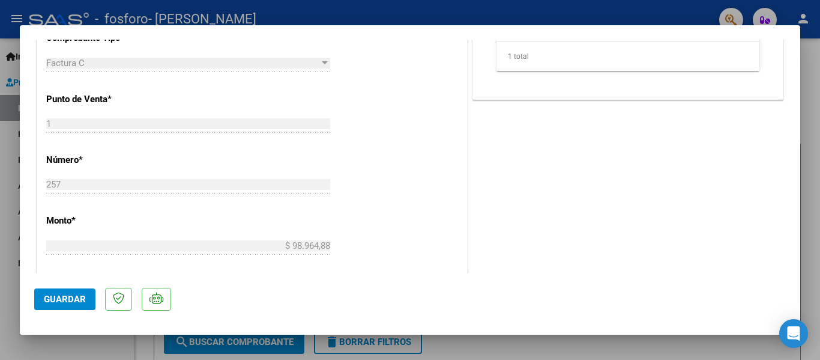
scroll to position [509, 0]
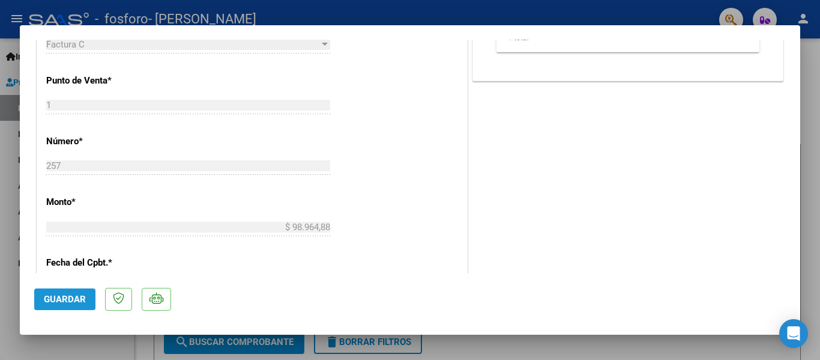
click at [83, 300] on span "Guardar" at bounding box center [65, 299] width 42 height 11
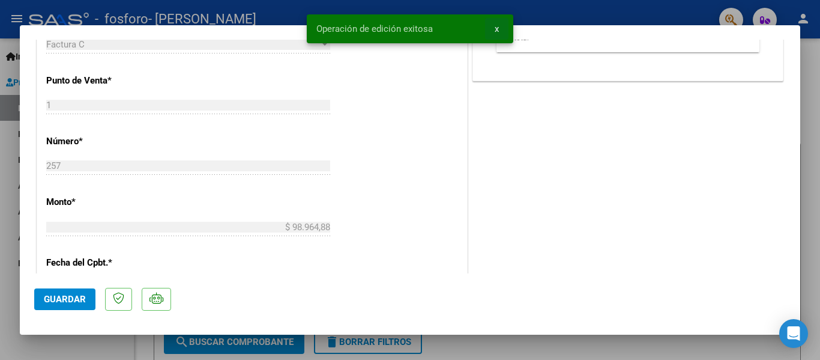
click at [499, 30] on button "x" at bounding box center [496, 29] width 23 height 22
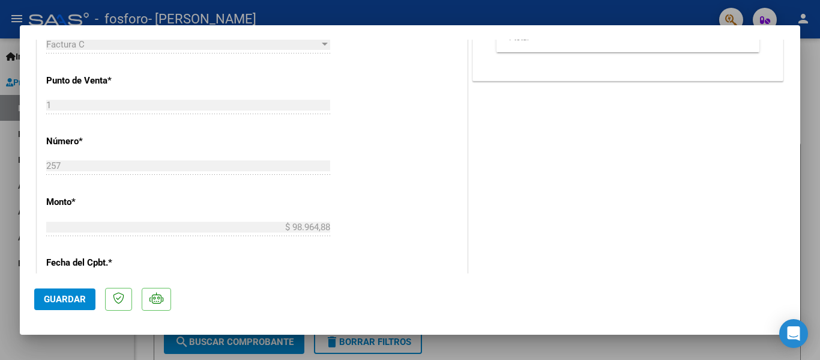
click at [505, 16] on div at bounding box center [410, 180] width 820 height 360
type input "$ 0,00"
